Goal: Information Seeking & Learning: Learn about a topic

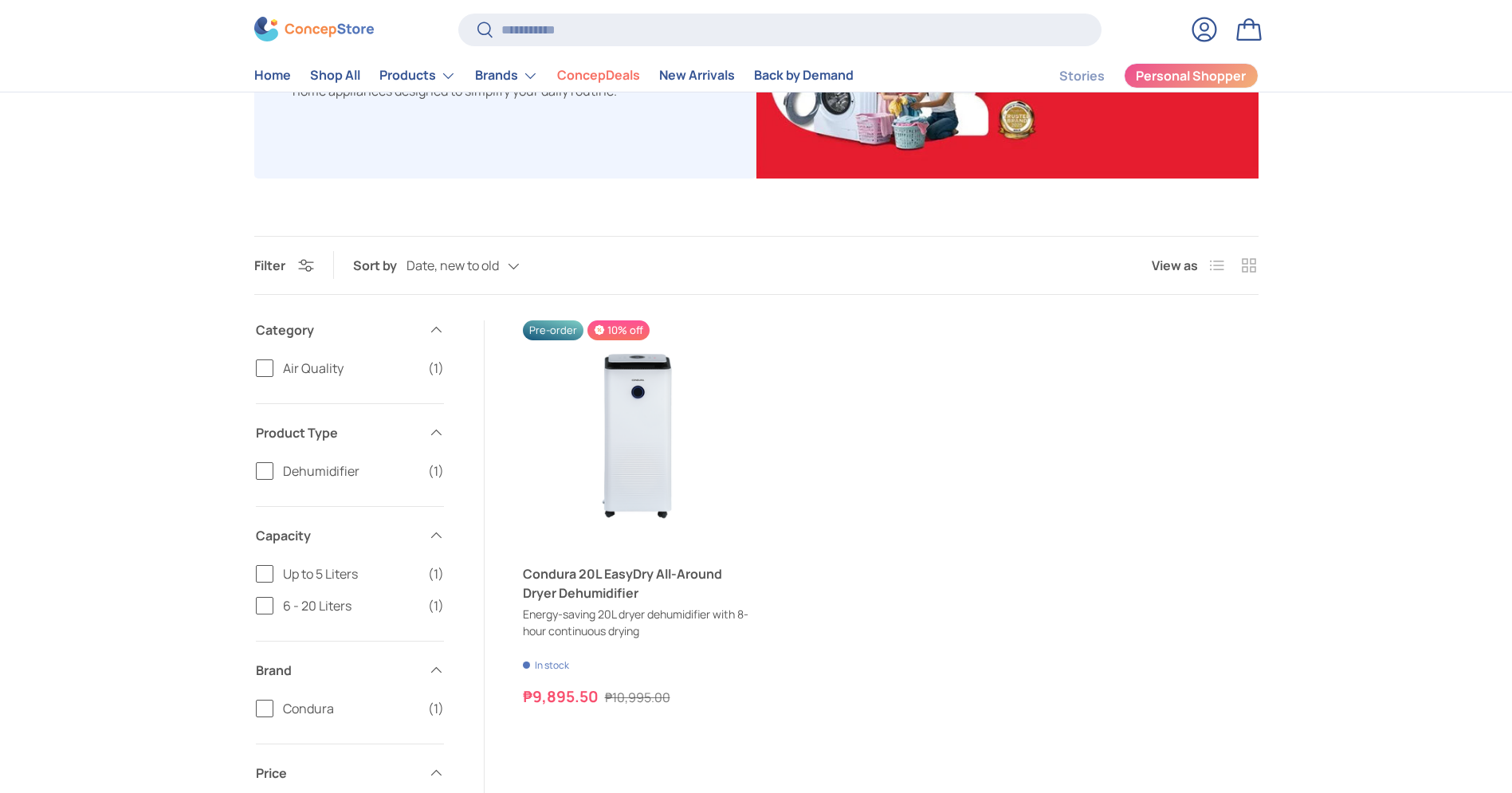
scroll to position [339, 0]
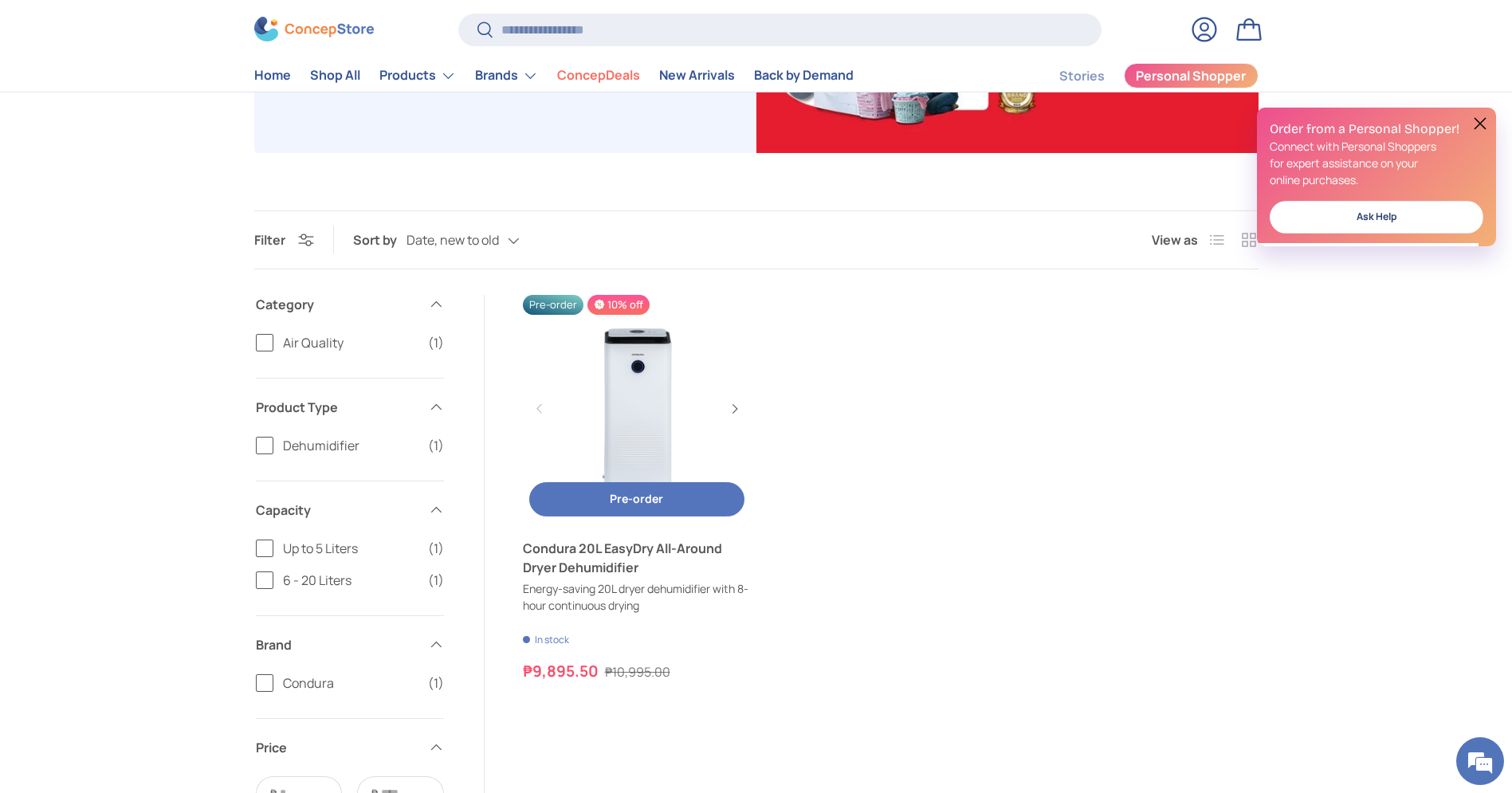
click at [659, 466] on link "Condura 20L EasyDry All-Around Dryer Dehumidifier" at bounding box center [637, 409] width 228 height 228
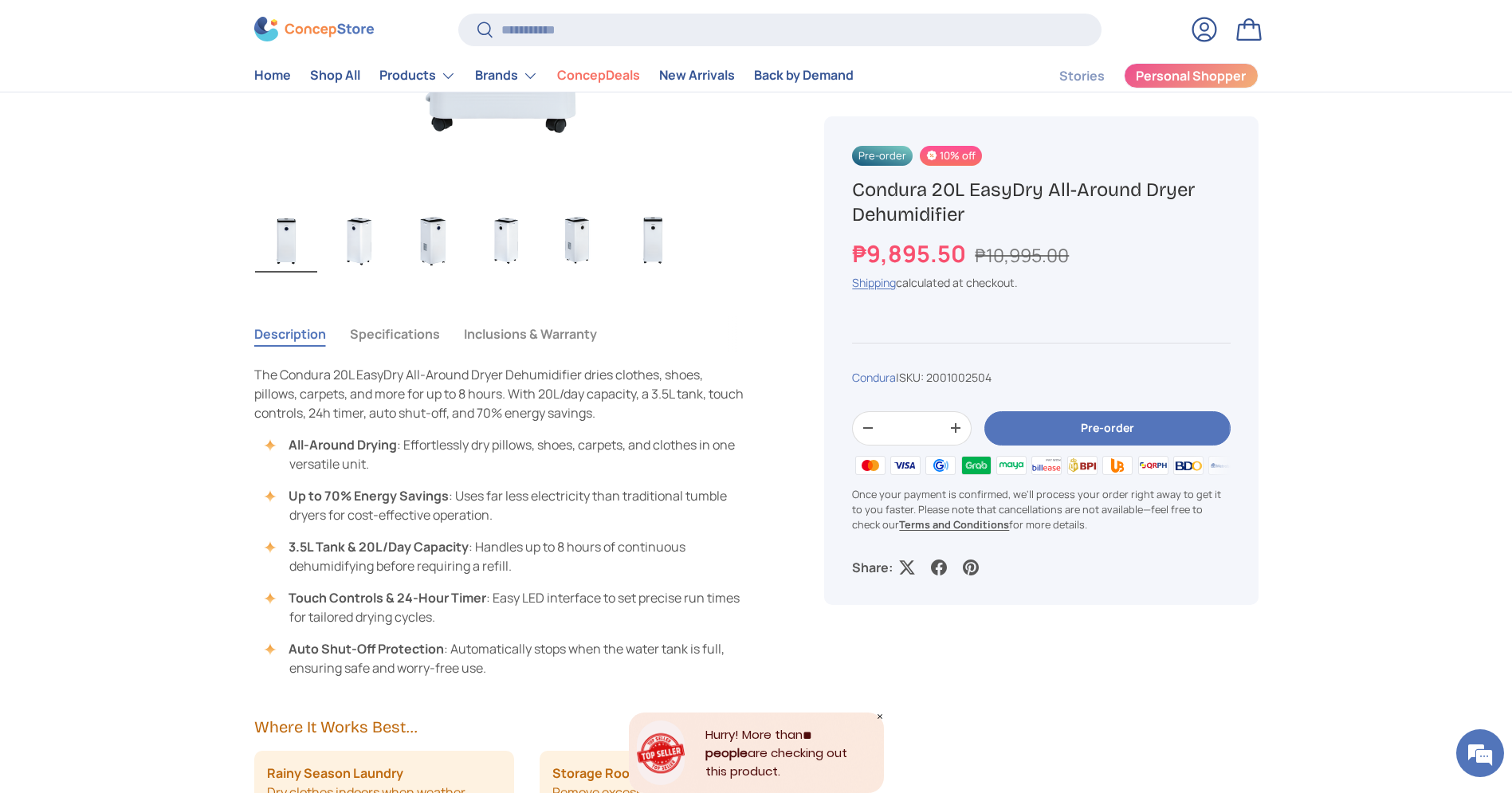
scroll to position [902, 0]
click at [394, 325] on button "Specifications" at bounding box center [395, 330] width 90 height 36
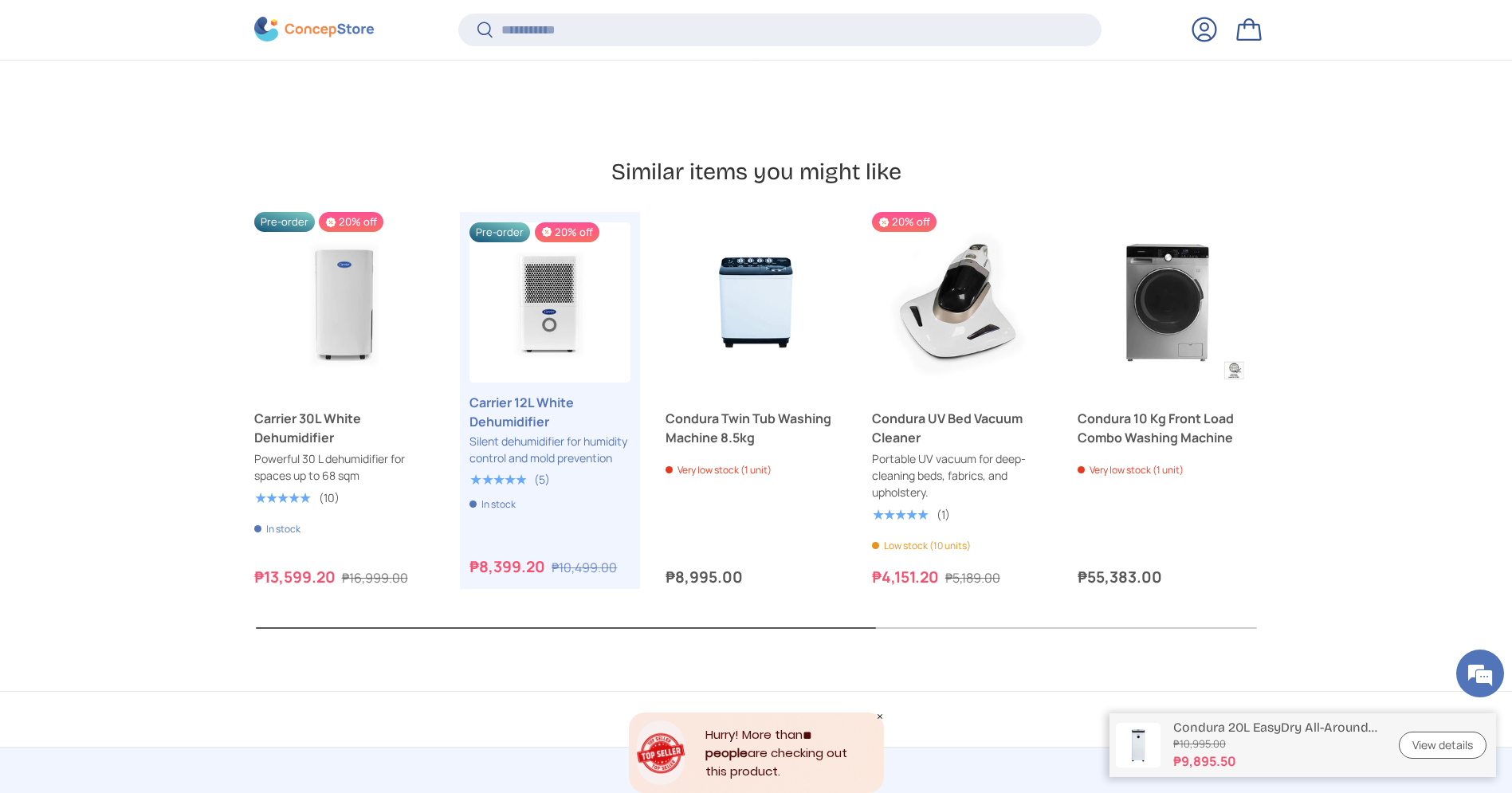
scroll to position [4315, 0]
